Goal: Task Accomplishment & Management: Use online tool/utility

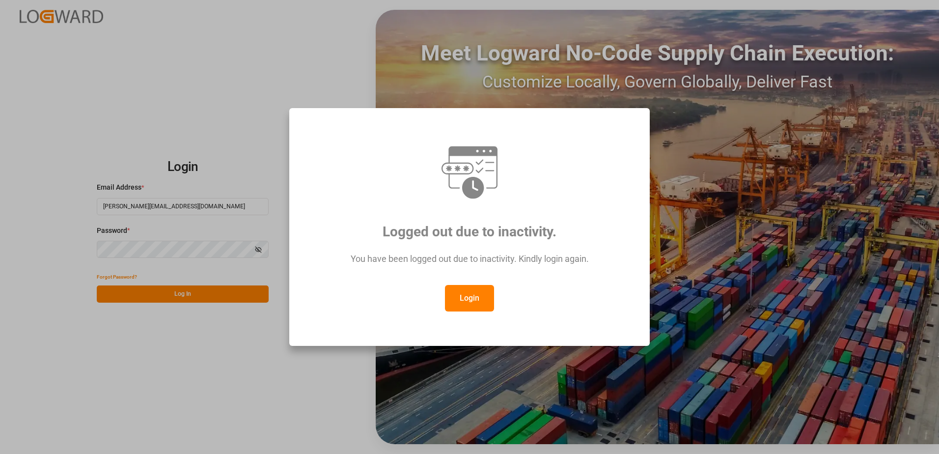
click at [463, 291] on button "Login" at bounding box center [469, 298] width 49 height 27
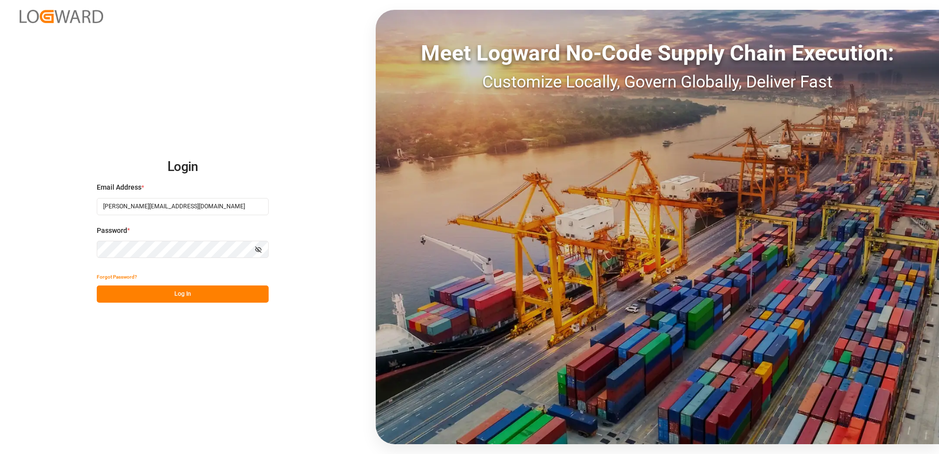
click at [139, 290] on button "Log In" at bounding box center [183, 293] width 172 height 17
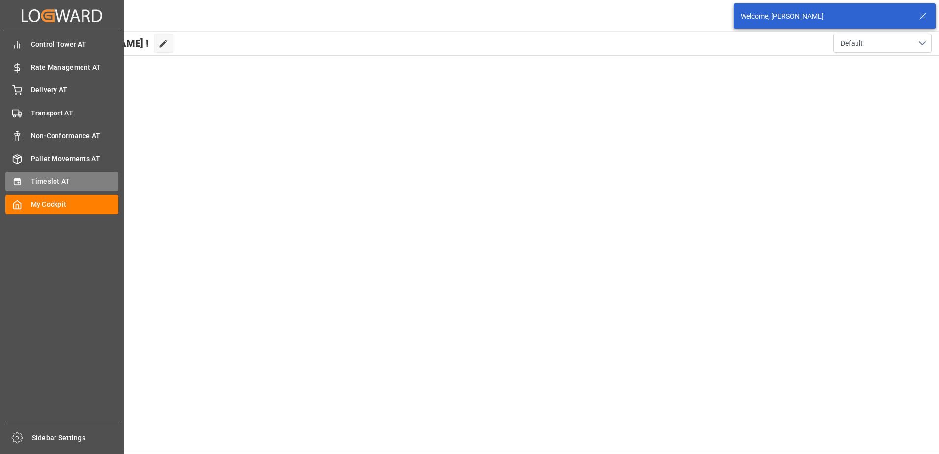
click at [39, 173] on div "Timeslot AT Timeslot AT" at bounding box center [61, 181] width 113 height 19
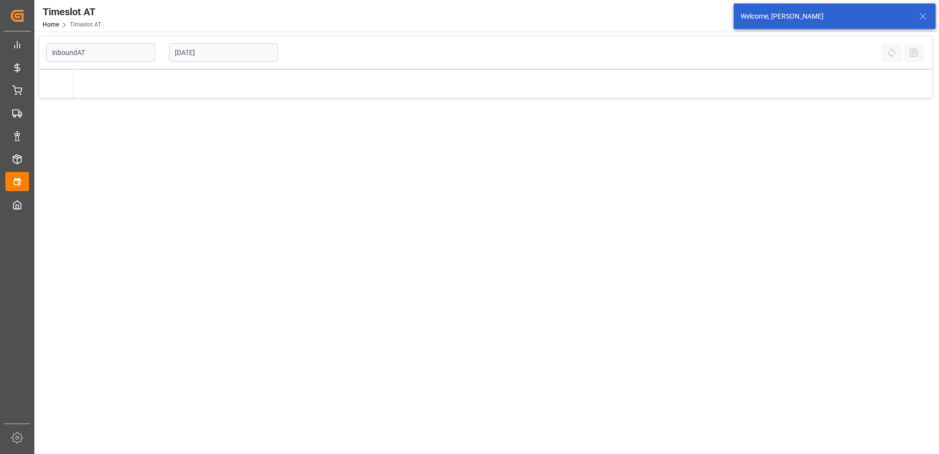
type input "Inbound AT"
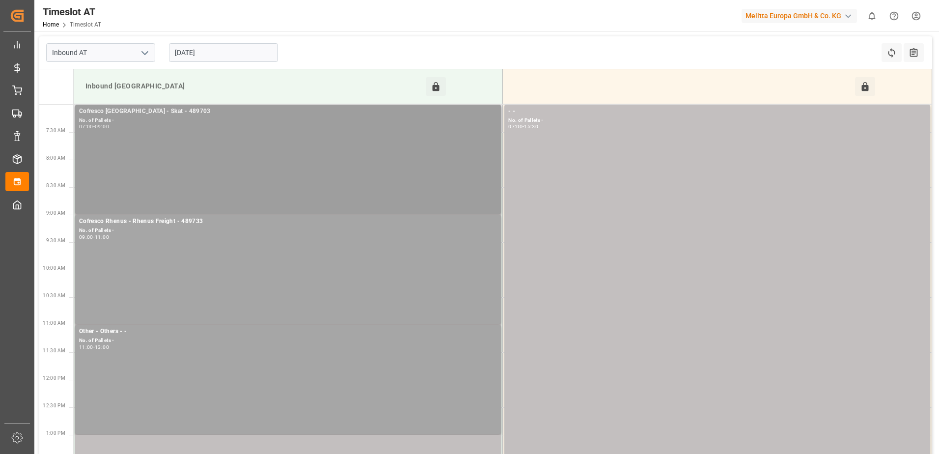
click at [220, 168] on div "Cofresco [GEOGRAPHIC_DATA] - Skat - 489703 No. of Pallets - 07:00 - 09:00" at bounding box center [288, 159] width 418 height 105
click at [434, 90] on icon at bounding box center [436, 86] width 7 height 9
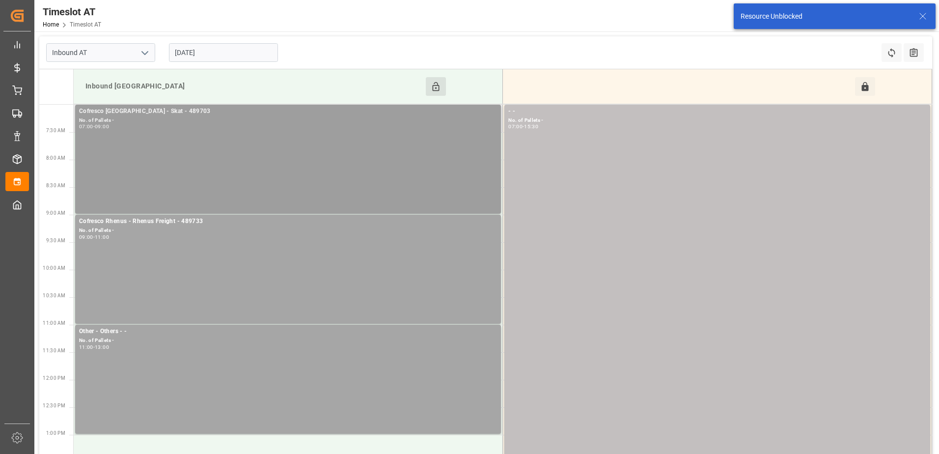
click at [195, 176] on div "Cofresco [GEOGRAPHIC_DATA] - Skat - 489703 No. of Pallets - 07:00 - 09:00" at bounding box center [288, 159] width 418 height 105
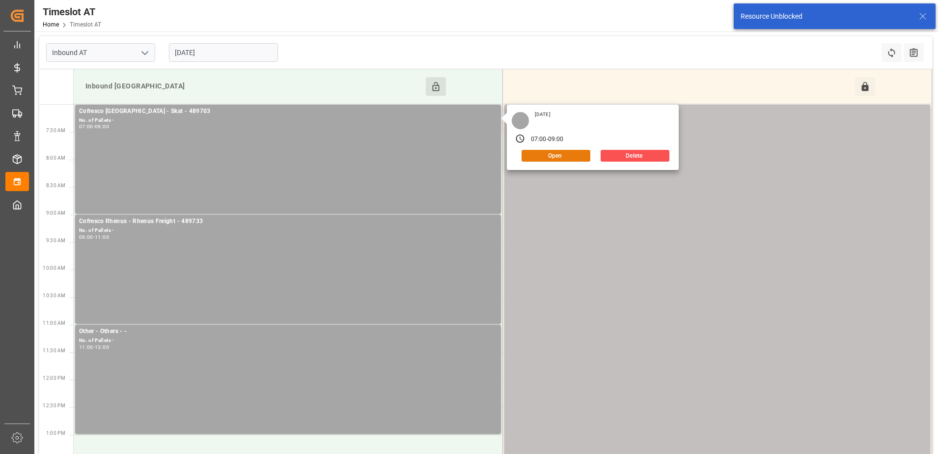
click at [551, 154] on button "Open" at bounding box center [556, 156] width 69 height 12
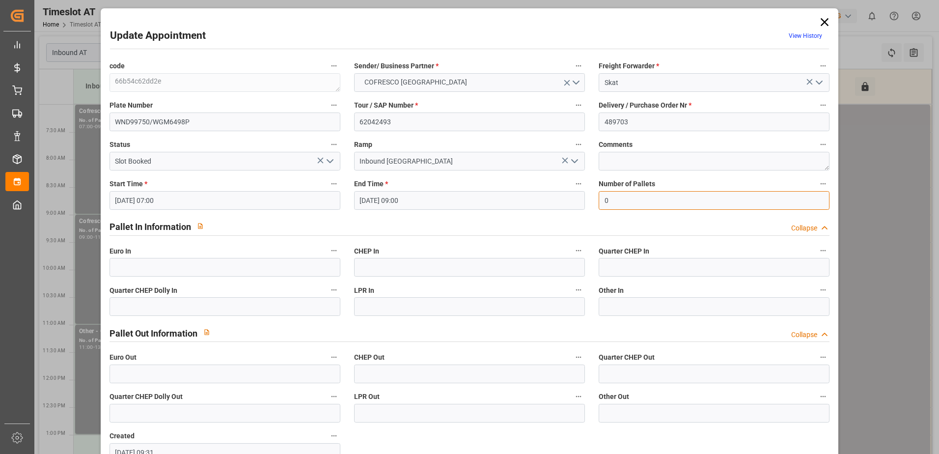
click at [611, 201] on input "0" at bounding box center [714, 200] width 231 height 19
type input "41"
click at [140, 268] on input "text" at bounding box center [225, 267] width 231 height 19
type input "41"
click at [328, 162] on polyline "open menu" at bounding box center [330, 161] width 6 height 3
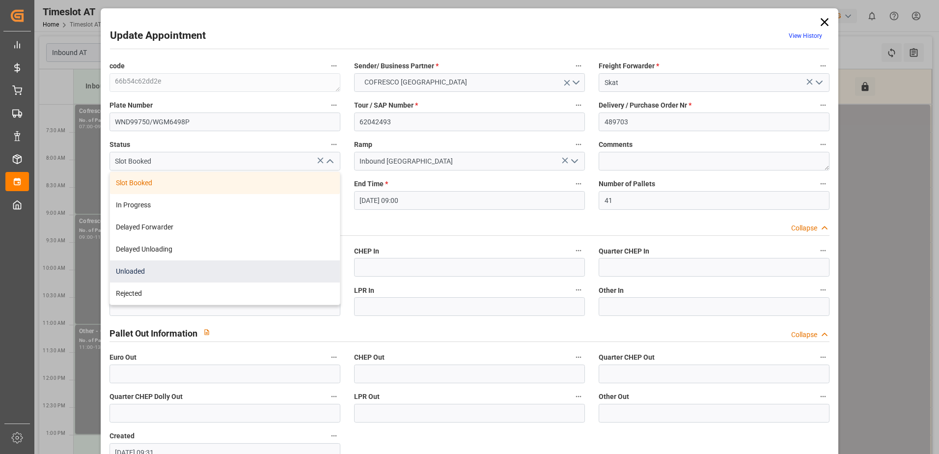
click at [227, 275] on div "Unloaded" at bounding box center [225, 271] width 230 height 22
type input "Unloaded"
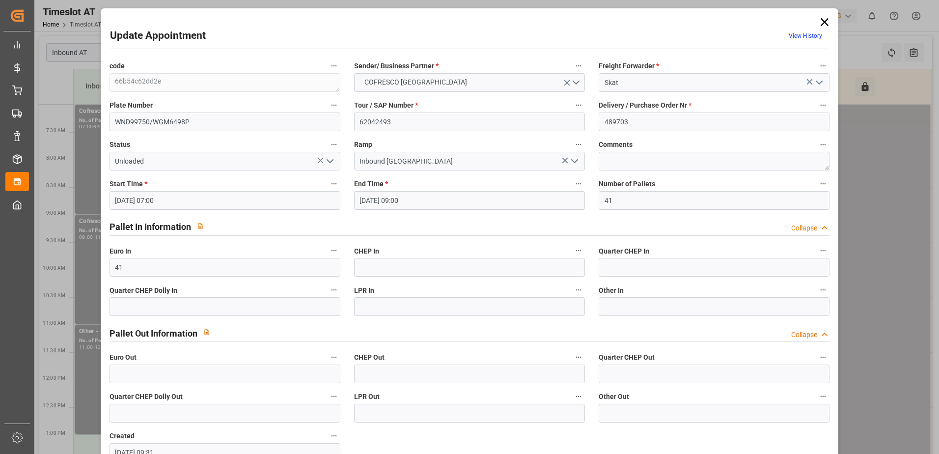
scroll to position [65, 0]
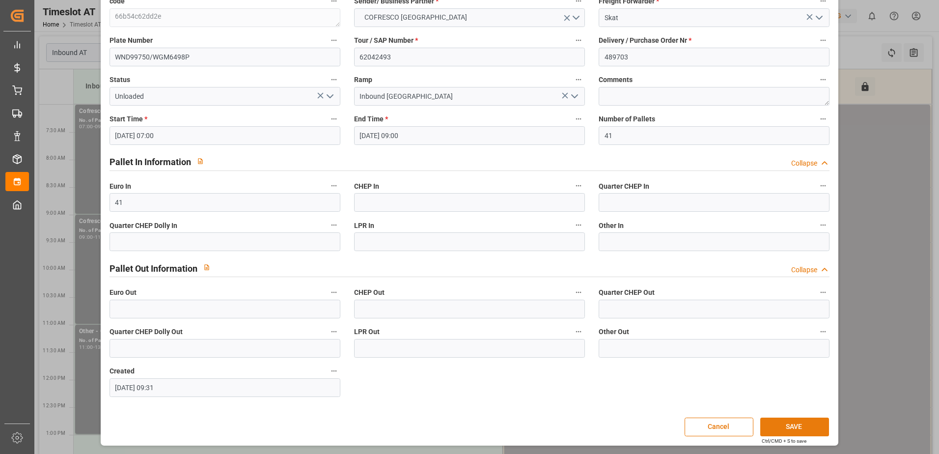
click at [788, 425] on button "SAVE" at bounding box center [794, 427] width 69 height 19
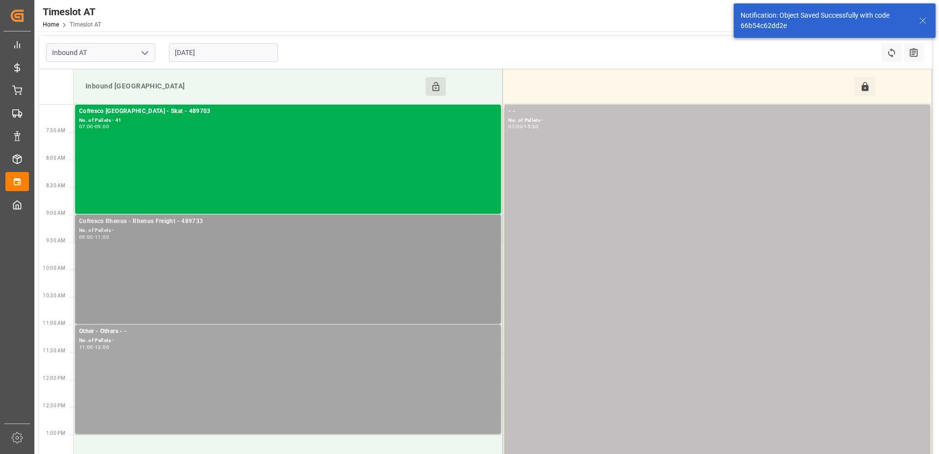
click at [337, 281] on div "Cofresco Rhenus - Rhenus Freight - 489733 No. of Pallets - 09:00 - 11:00" at bounding box center [288, 269] width 418 height 105
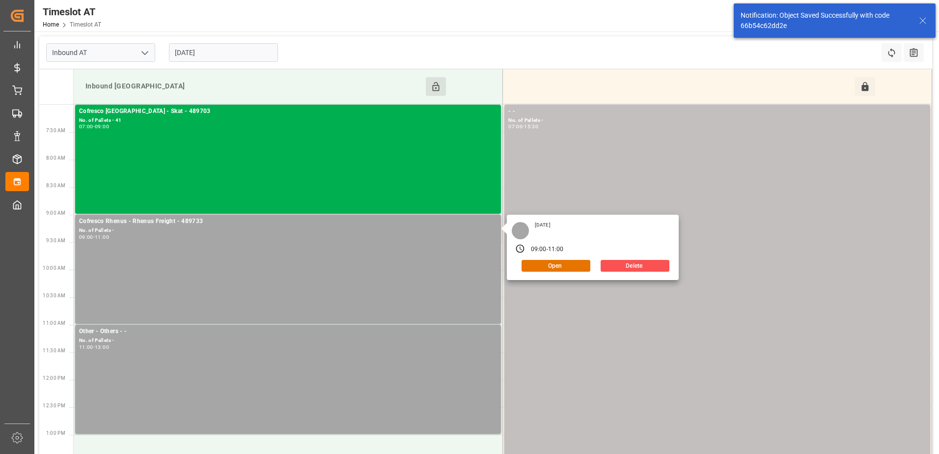
click at [557, 272] on div "[DATE] 09:00 - 11:00 Open Delete" at bounding box center [593, 247] width 172 height 65
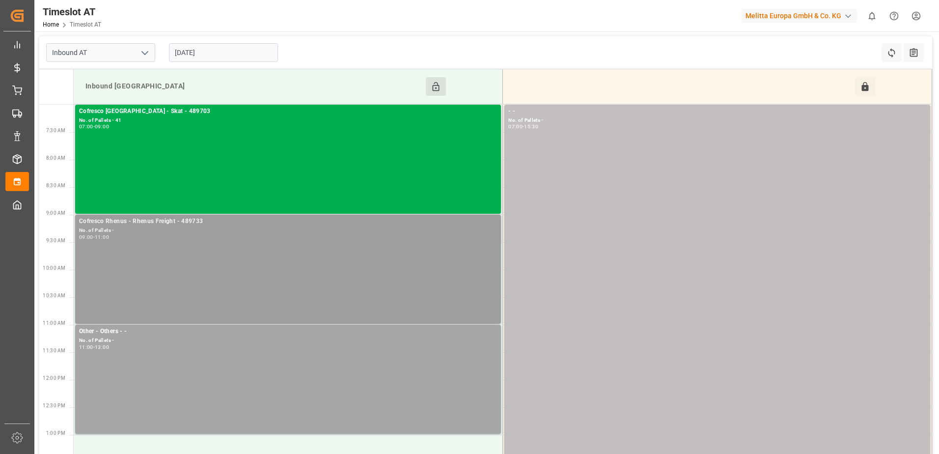
click at [284, 275] on div "Cofresco Rhenus - Rhenus Freight - 489733 No. of Pallets - 09:00 - 11:00" at bounding box center [288, 269] width 418 height 105
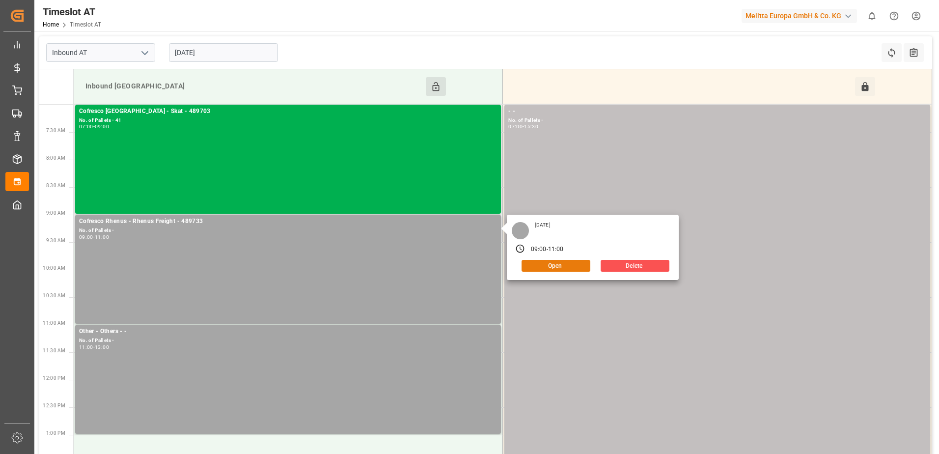
click at [570, 267] on button "Open" at bounding box center [556, 266] width 69 height 12
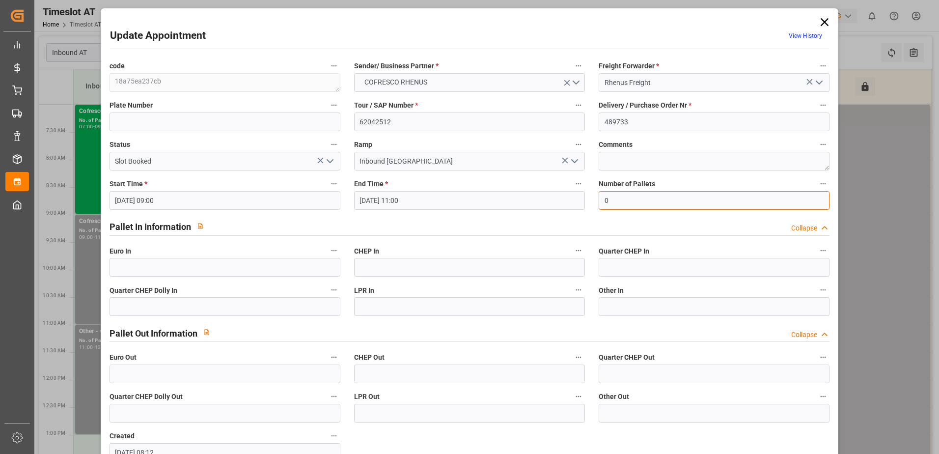
click at [618, 204] on input "0" at bounding box center [714, 200] width 231 height 19
type input "40"
click at [120, 258] on input "text" at bounding box center [225, 267] width 231 height 19
type input "40"
click at [329, 160] on icon "open menu" at bounding box center [330, 161] width 12 height 12
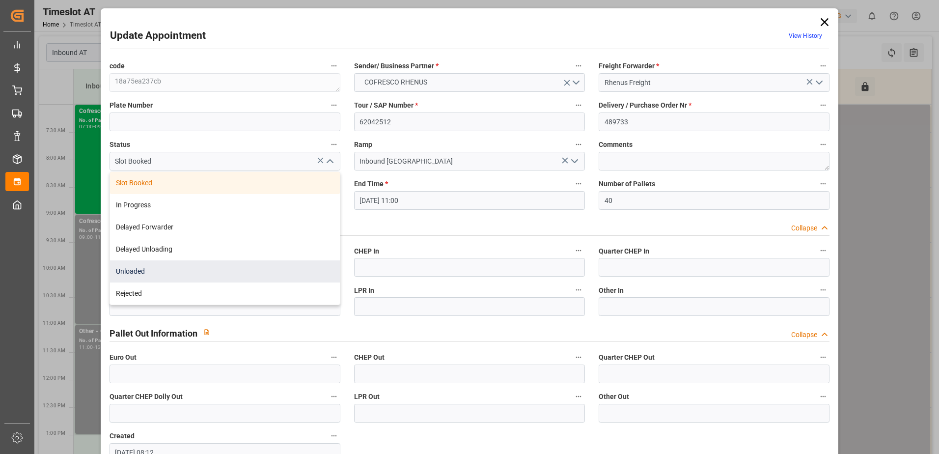
click at [184, 268] on div "Unloaded" at bounding box center [225, 271] width 230 height 22
type input "Unloaded"
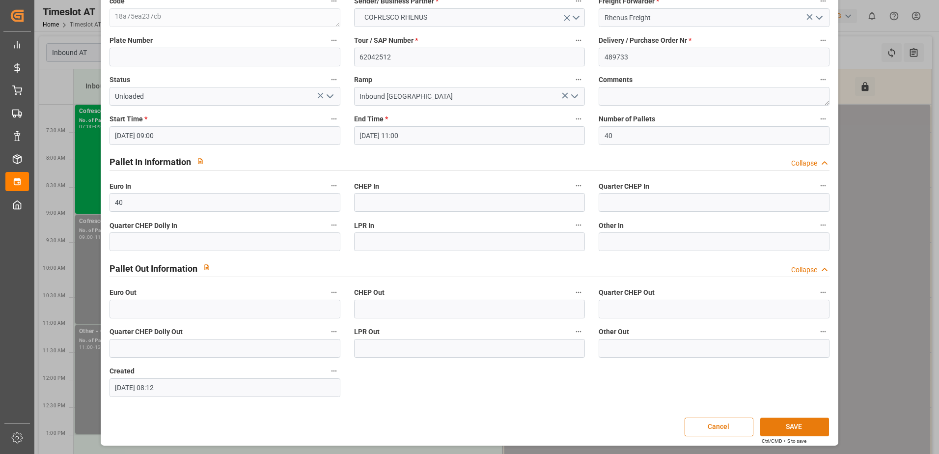
click at [792, 430] on button "SAVE" at bounding box center [794, 427] width 69 height 19
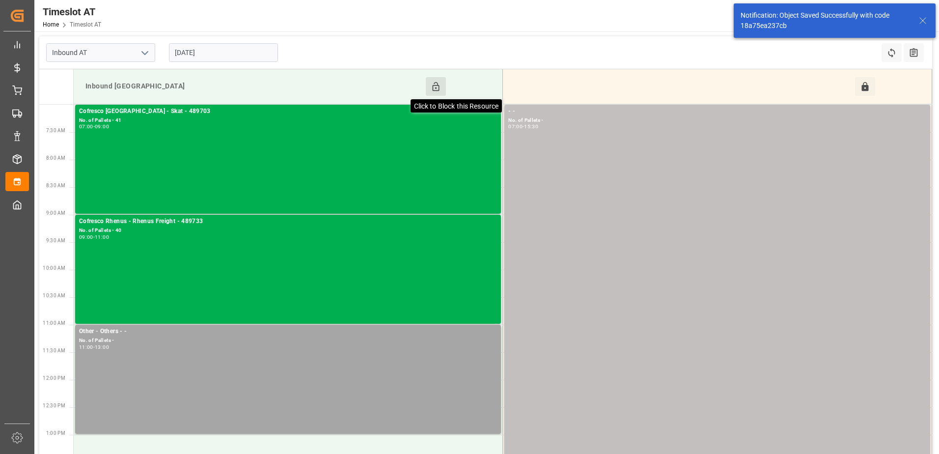
click at [438, 86] on icon at bounding box center [436, 87] width 10 height 10
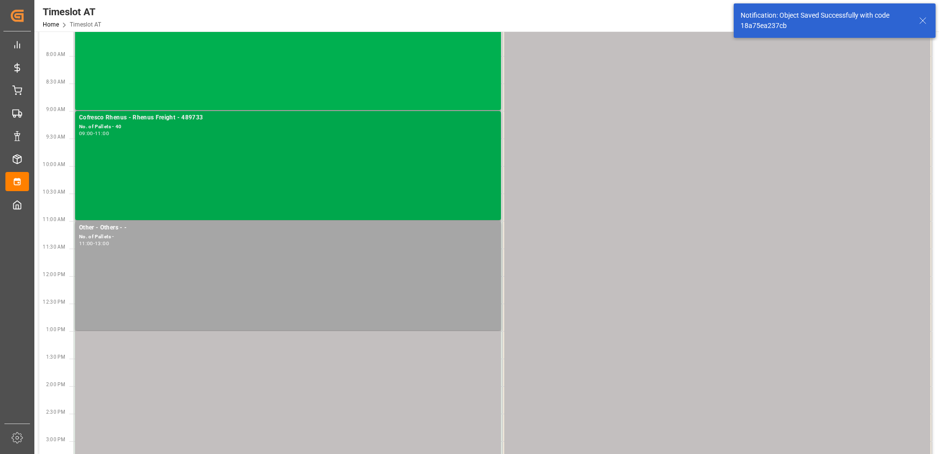
scroll to position [0, 0]
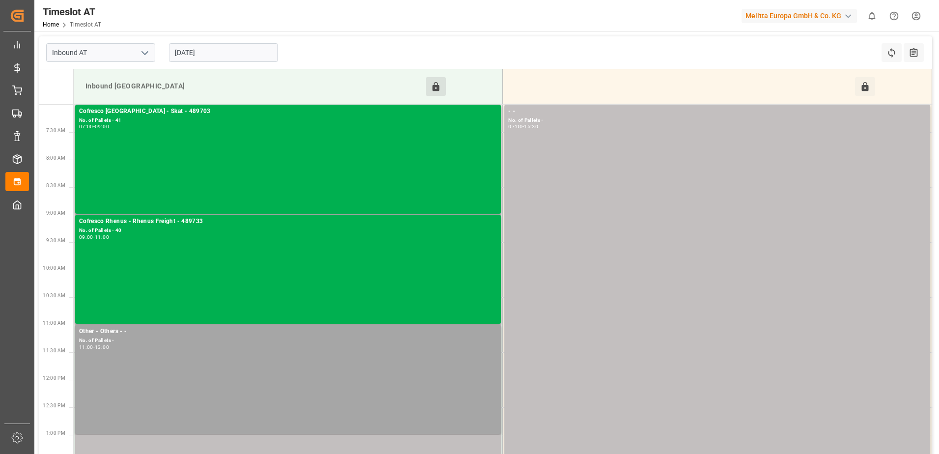
click at [195, 49] on input "[DATE]" at bounding box center [223, 52] width 109 height 19
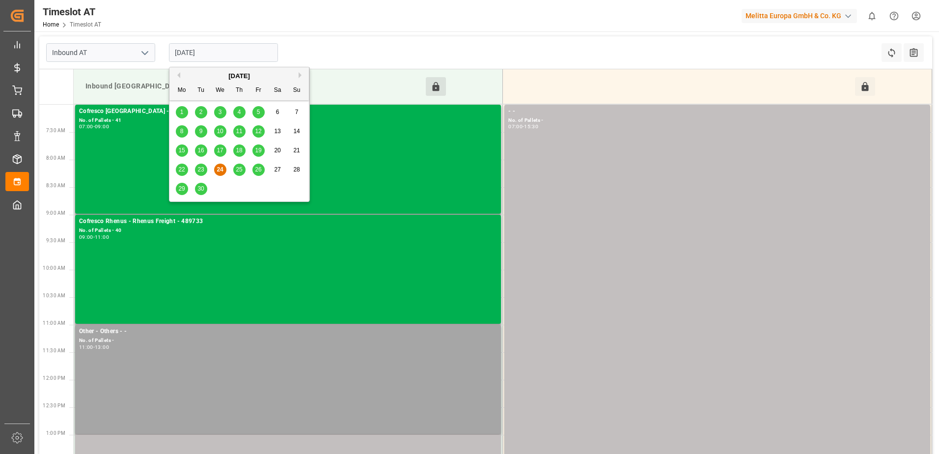
click at [240, 169] on span "25" at bounding box center [239, 169] width 6 height 7
type input "[DATE]"
